Goal: Navigation & Orientation: Find specific page/section

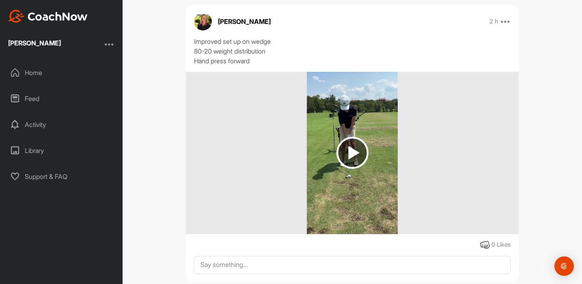
scroll to position [67, 0]
click at [352, 147] on img at bounding box center [353, 152] width 32 height 32
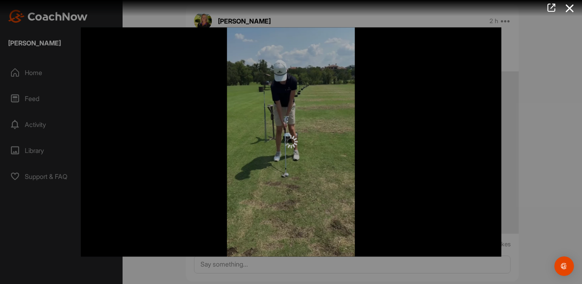
click at [34, 73] on div at bounding box center [291, 142] width 582 height 284
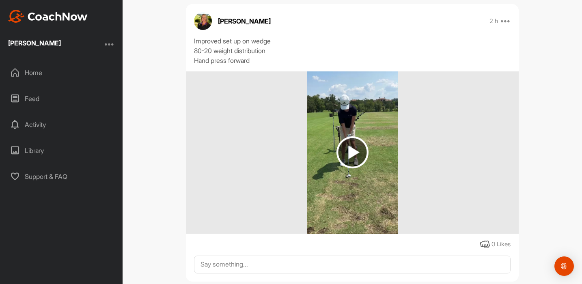
click at [39, 122] on div "Activity" at bounding box center [61, 125] width 115 height 20
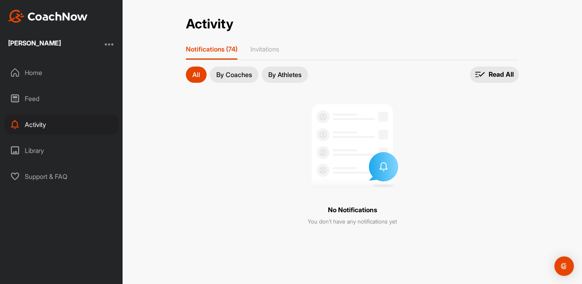
click at [37, 149] on div "Library" at bounding box center [61, 150] width 115 height 20
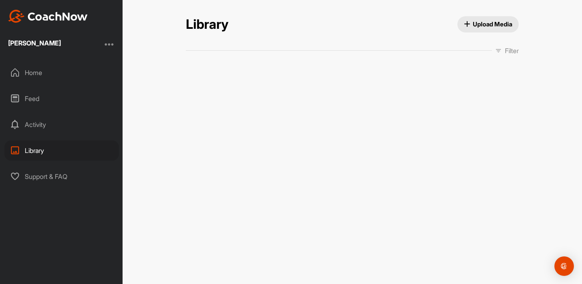
click at [30, 95] on div "Feed" at bounding box center [61, 99] width 115 height 20
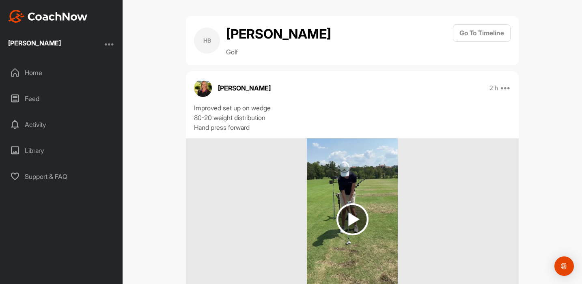
click at [357, 215] on img at bounding box center [353, 219] width 32 height 32
